Goal: Find specific page/section: Find specific page/section

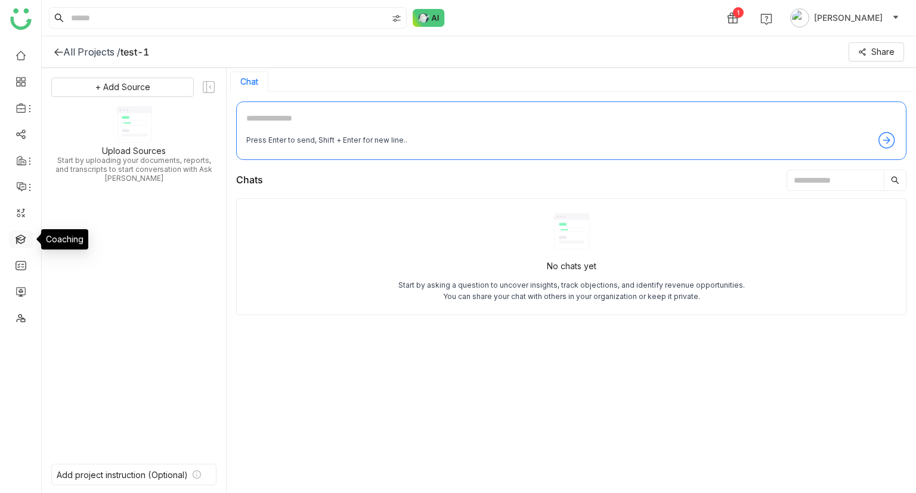
click at [16, 237] on link at bounding box center [21, 238] width 11 height 10
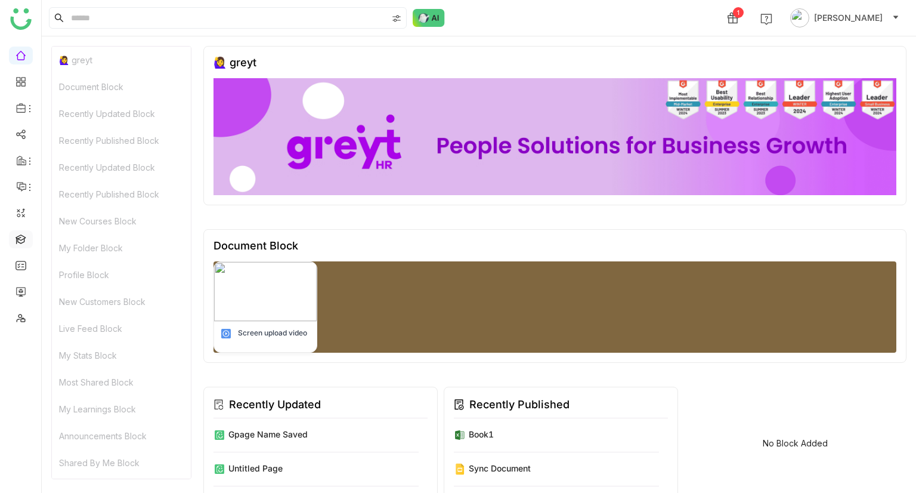
click at [23, 233] on link at bounding box center [21, 238] width 11 height 10
click at [24, 237] on link at bounding box center [21, 238] width 11 height 10
click at [20, 233] on link at bounding box center [21, 238] width 11 height 10
click at [17, 243] on link at bounding box center [21, 238] width 11 height 10
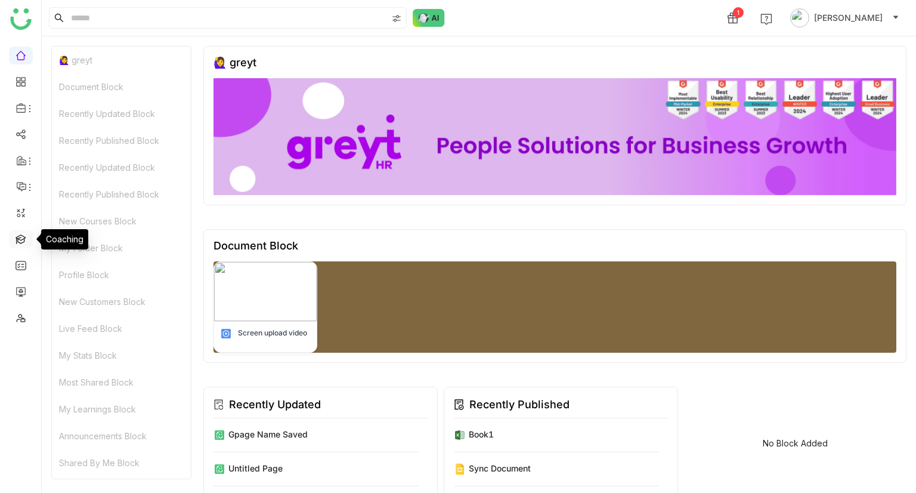
click at [17, 243] on link at bounding box center [21, 238] width 11 height 10
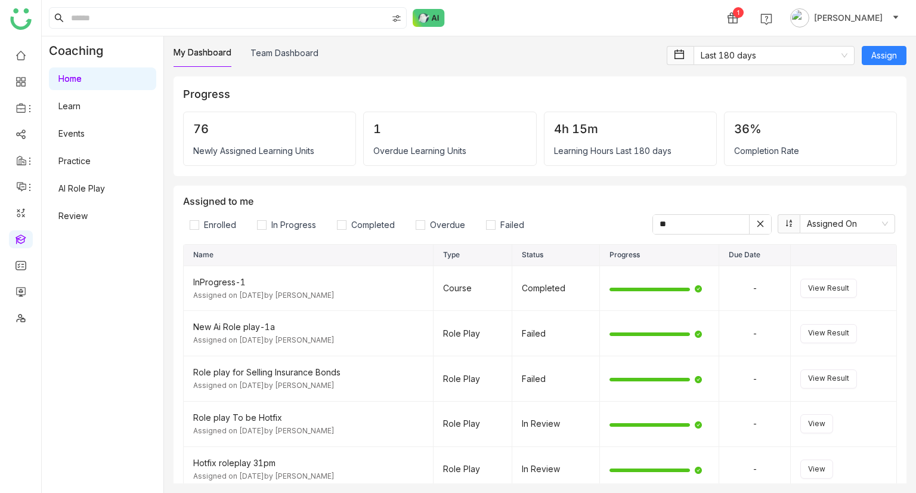
click at [82, 183] on link "AI Role Play" at bounding box center [81, 188] width 47 height 10
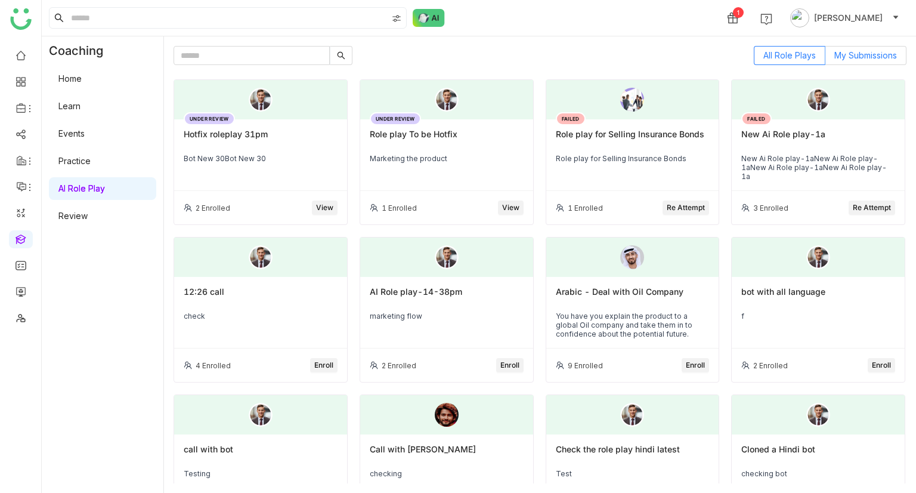
click at [860, 46] on label "My Submissions" at bounding box center [866, 55] width 81 height 19
